Goal: Find specific page/section: Find specific page/section

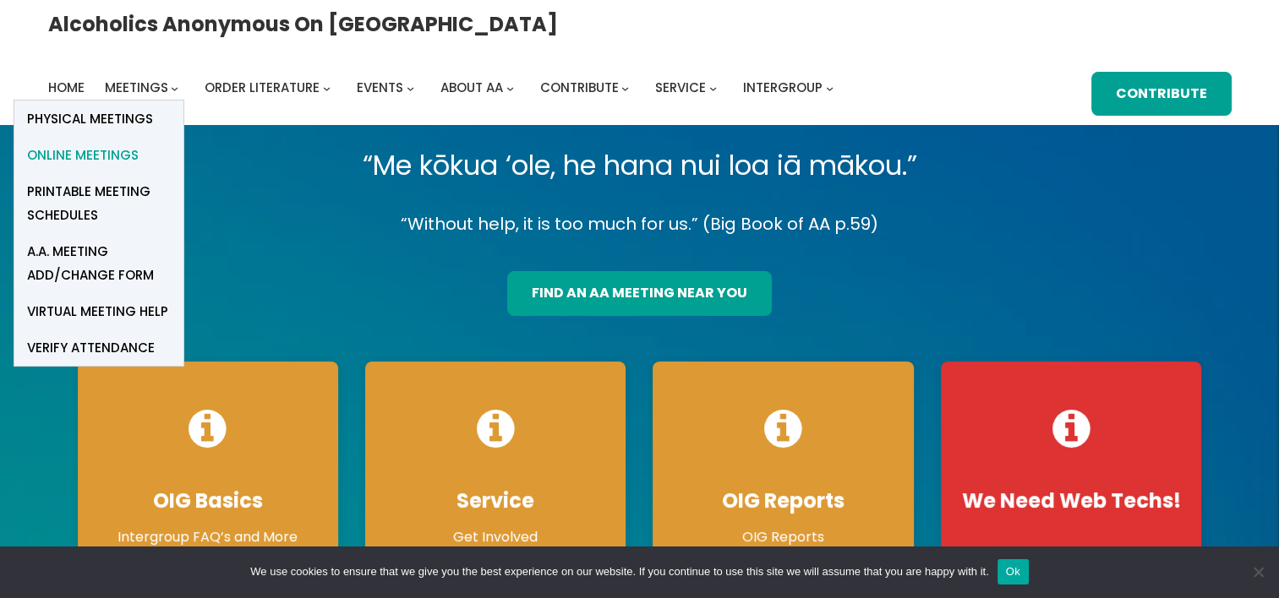
click at [139, 144] on span "Online Meetings" at bounding box center [83, 156] width 112 height 24
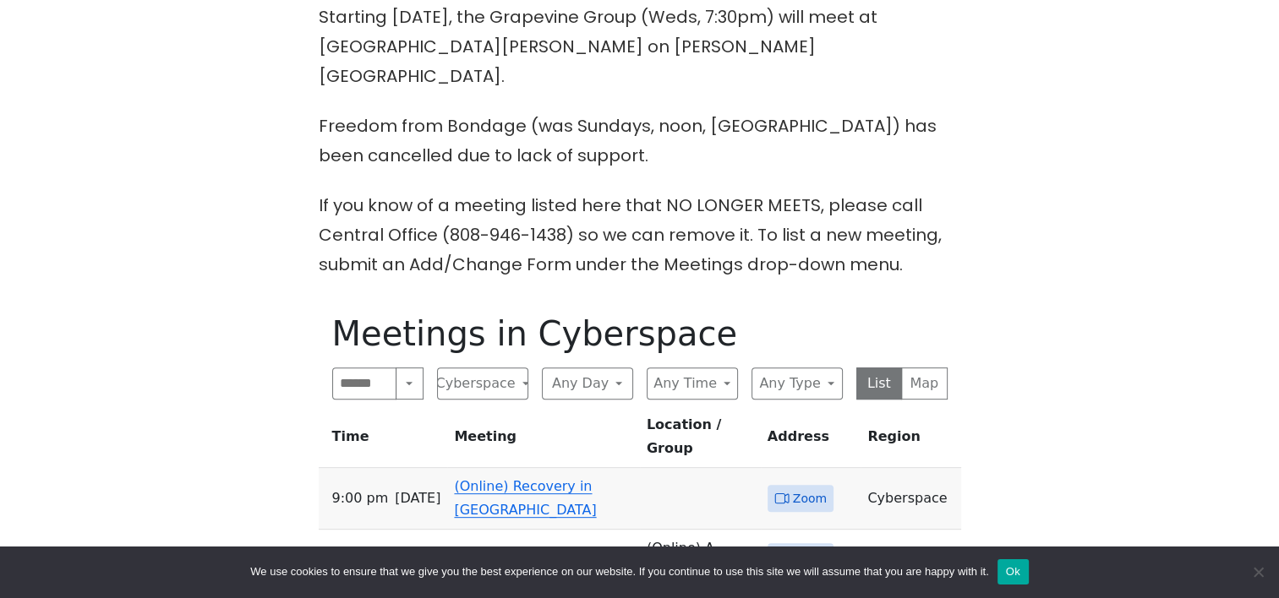
scroll to position [592, 0]
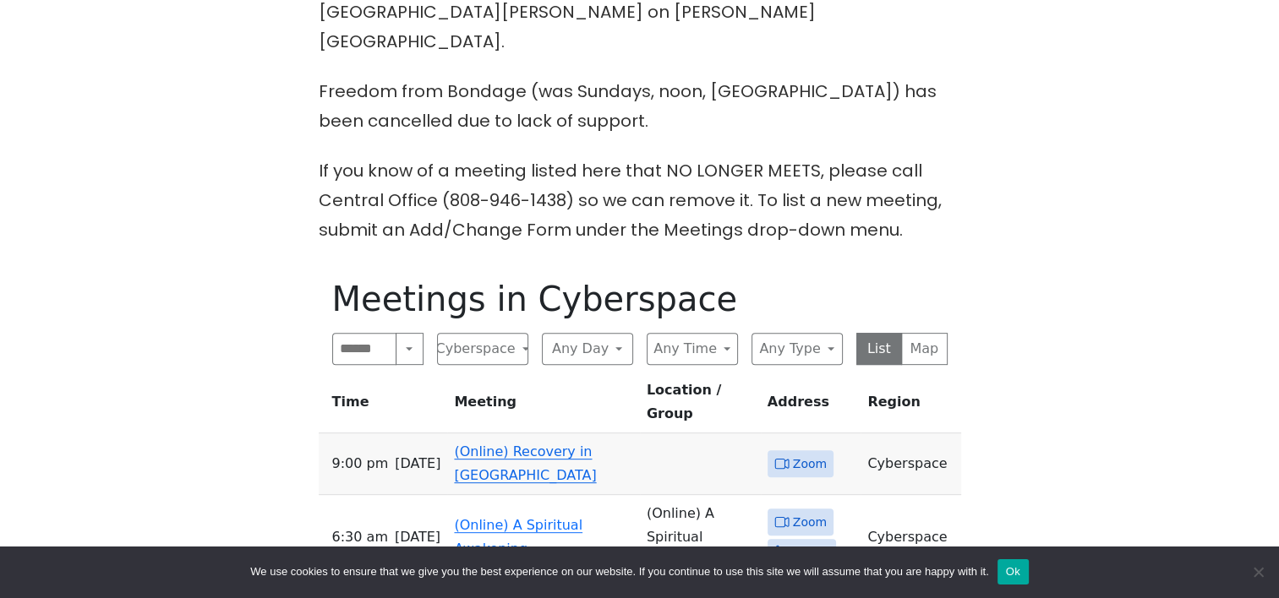
click at [538, 444] on link "(Online) Recovery in [GEOGRAPHIC_DATA]" at bounding box center [525, 464] width 142 height 40
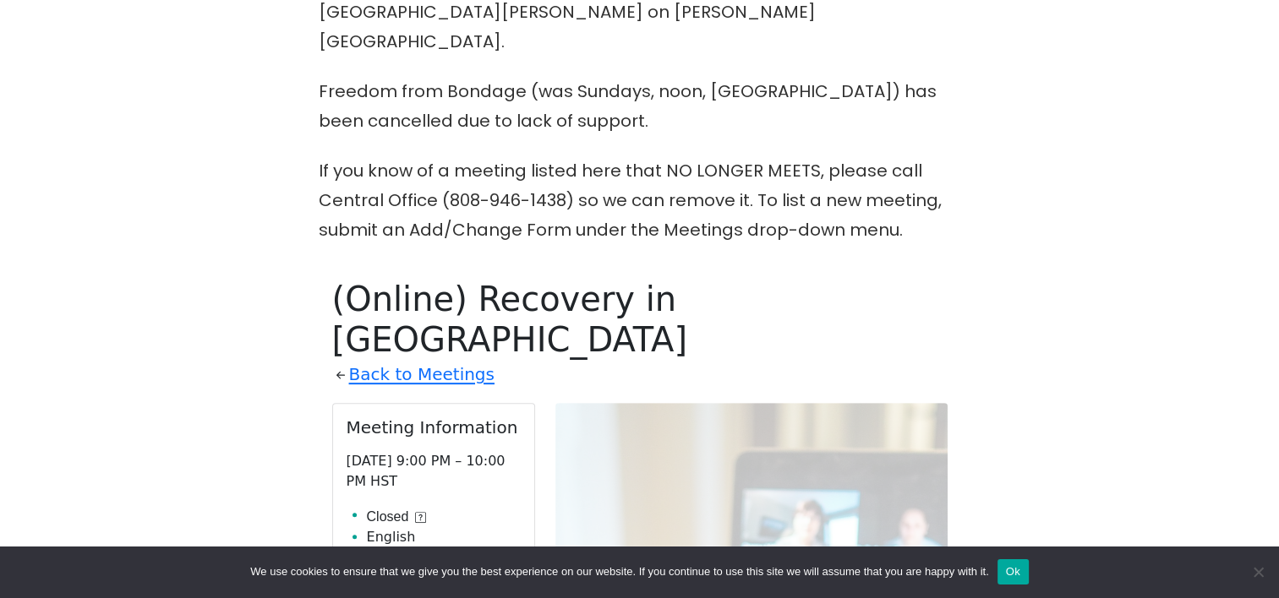
scroll to position [827, 0]
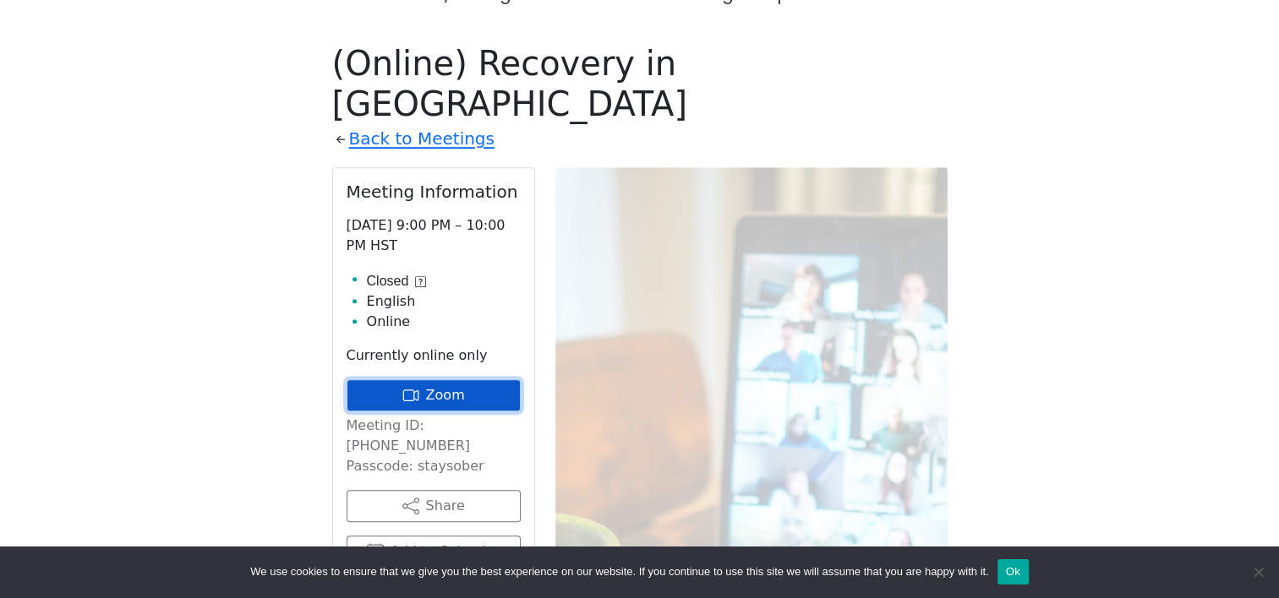
click at [443, 380] on link "Zoom" at bounding box center [434, 396] width 174 height 32
